Goal: Information Seeking & Learning: Learn about a topic

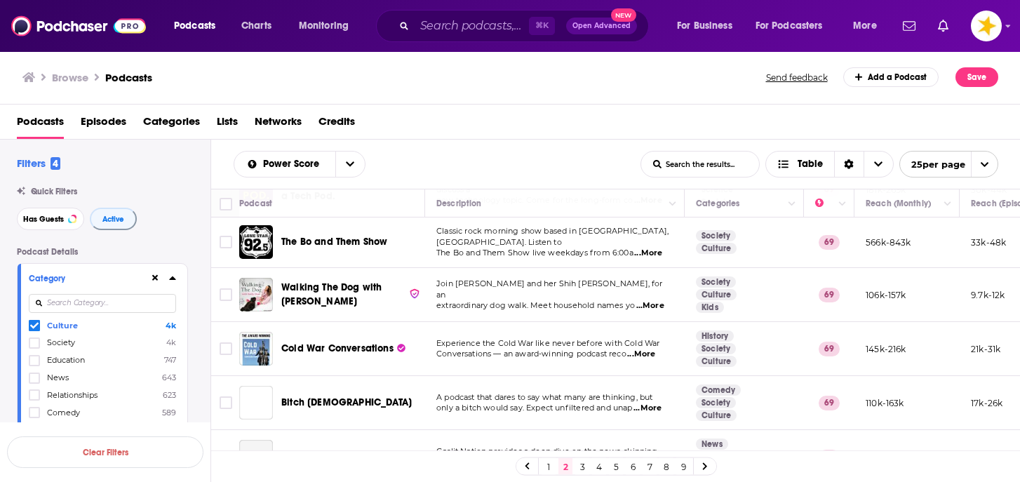
scroll to position [549, 0]
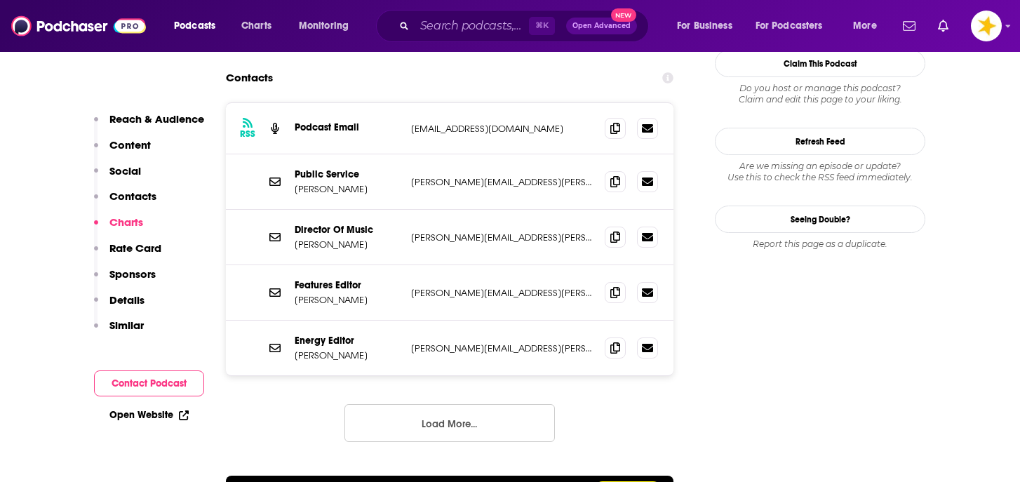
scroll to position [1384, 0]
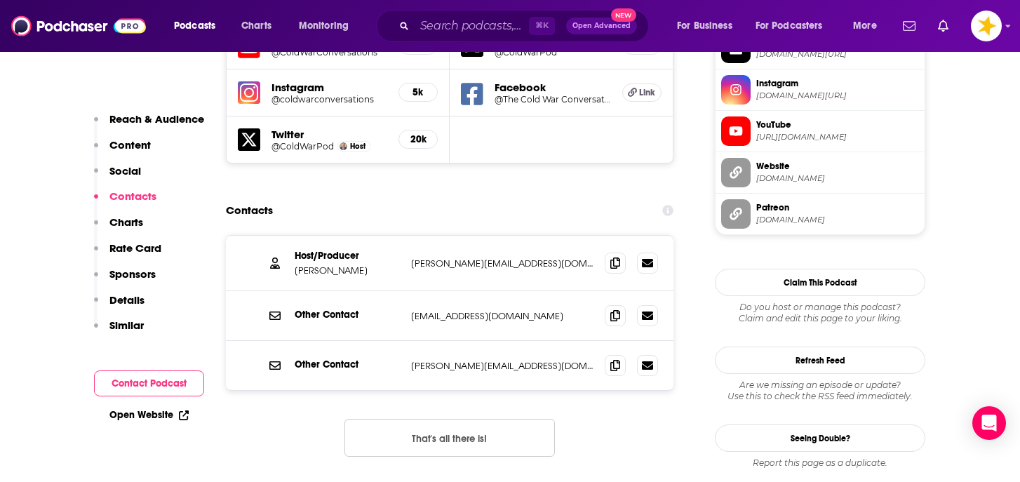
scroll to position [1301, 0]
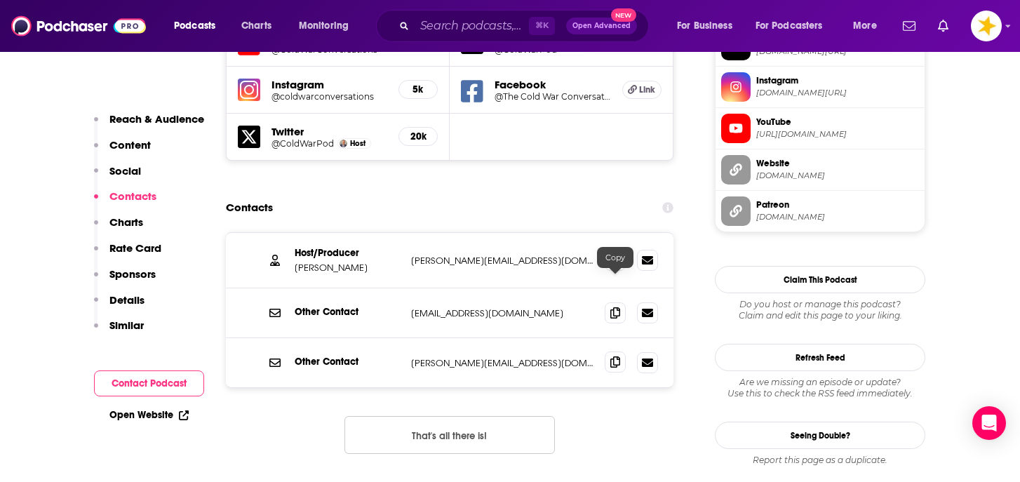
click at [616, 356] on icon at bounding box center [616, 361] width 10 height 11
click at [615, 249] on span at bounding box center [615, 259] width 21 height 21
